Goal: Information Seeking & Learning: Learn about a topic

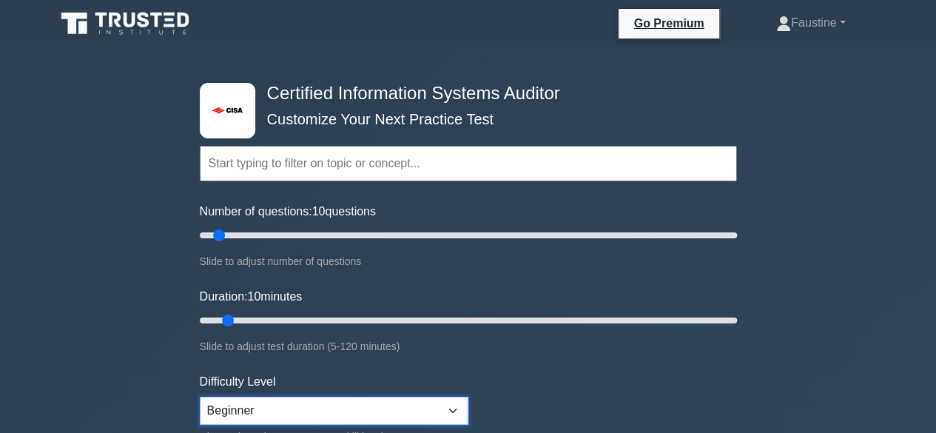
click at [456, 409] on select "Beginner Intermediate Expert" at bounding box center [334, 411] width 269 height 28
select select "intermediate"
click at [200, 397] on select "Beginner Intermediate Expert" at bounding box center [334, 411] width 269 height 28
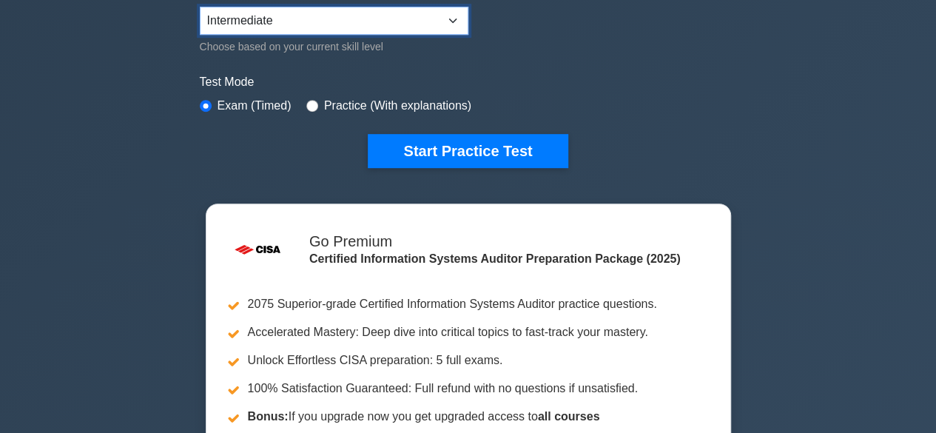
scroll to position [444, 0]
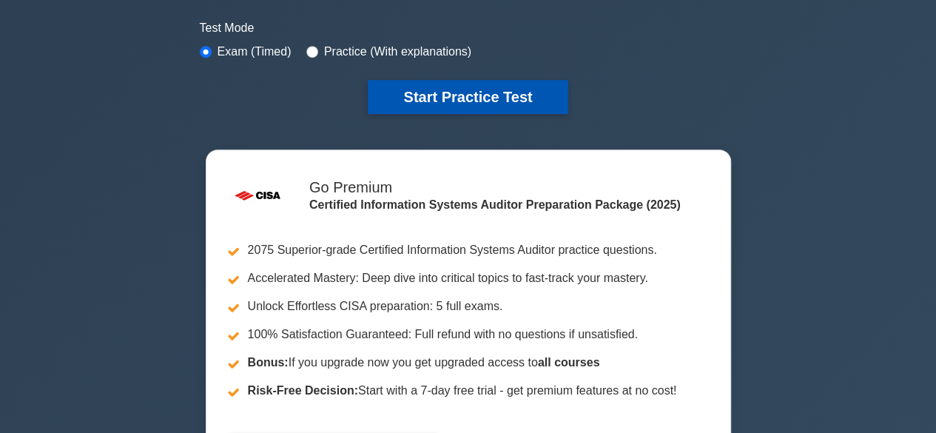
click at [443, 90] on button "Start Practice Test" at bounding box center [468, 97] width 200 height 34
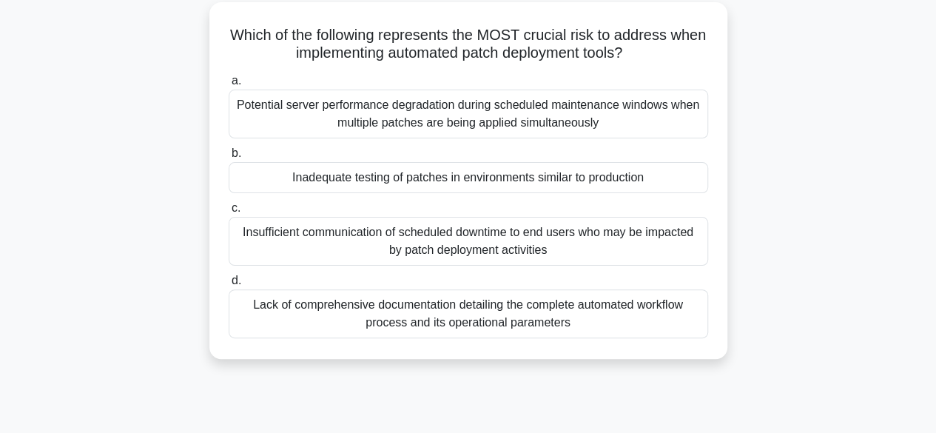
scroll to position [83, 0]
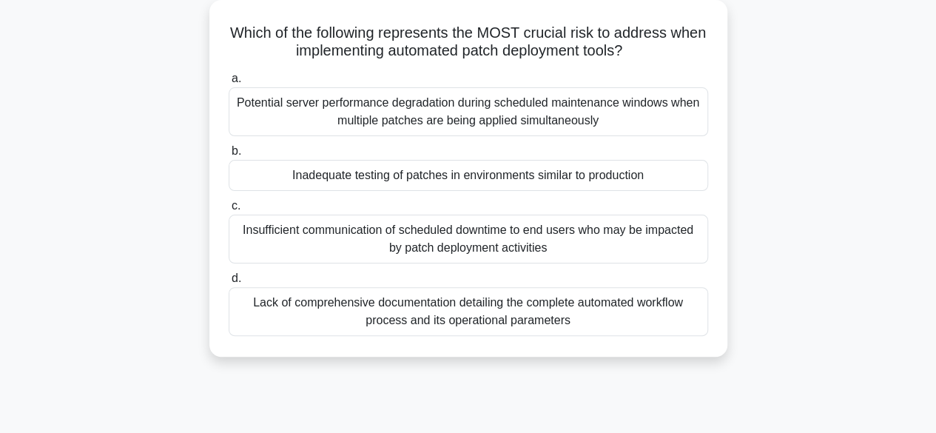
click at [545, 237] on div "Insufficient communication of scheduled downtime to end users who may be impact…" at bounding box center [469, 239] width 480 height 49
click at [229, 211] on input "c. Insufficient communication of scheduled downtime to end users who may be imp…" at bounding box center [229, 206] width 0 height 10
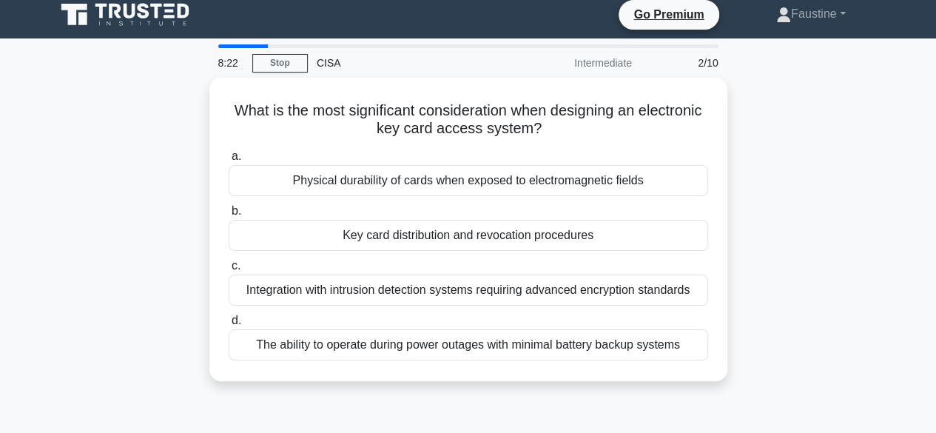
scroll to position [0, 0]
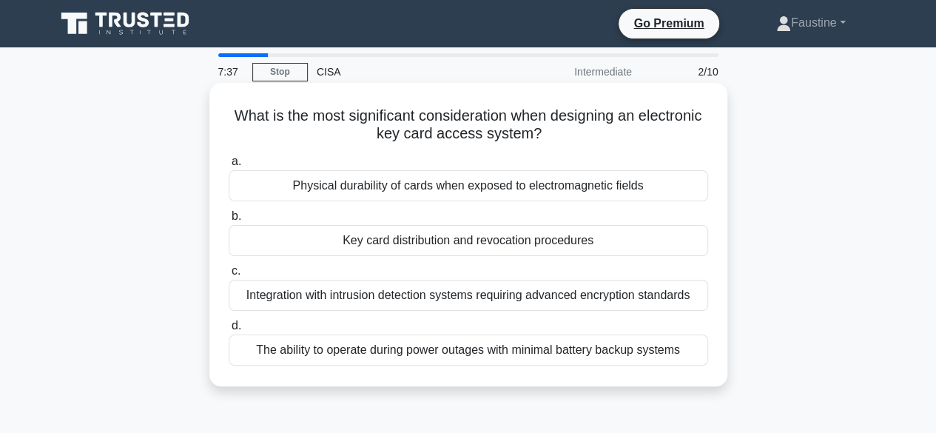
click at [456, 346] on div "The ability to operate during power outages with minimal battery backup systems" at bounding box center [469, 350] width 480 height 31
click at [229, 331] on input "d. The ability to operate during power outages with minimal battery backup syst…" at bounding box center [229, 326] width 0 height 10
